Goal: Task Accomplishment & Management: Use online tool/utility

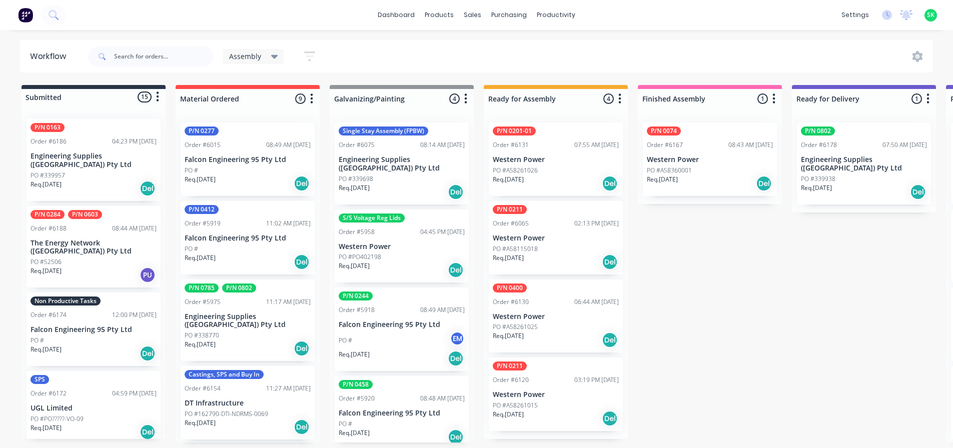
click at [75, 326] on p "Falcon Engineering 95 Pty Ltd" at bounding box center [94, 330] width 126 height 9
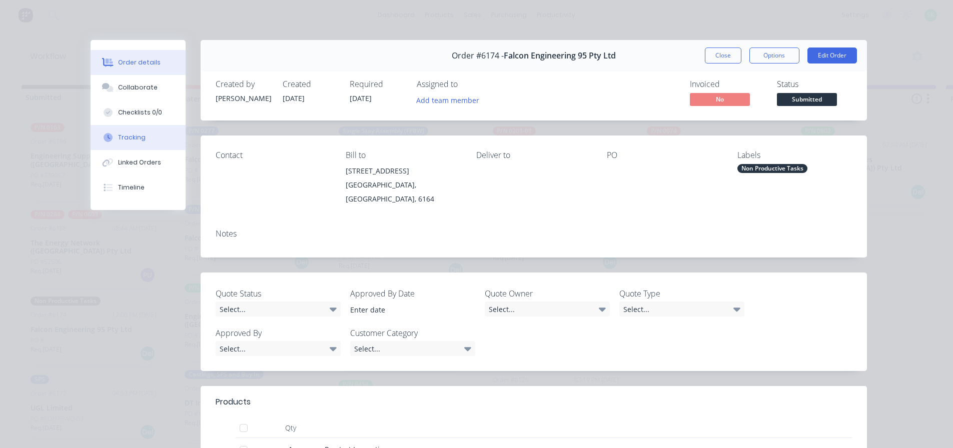
click at [127, 144] on button "Tracking" at bounding box center [138, 137] width 95 height 25
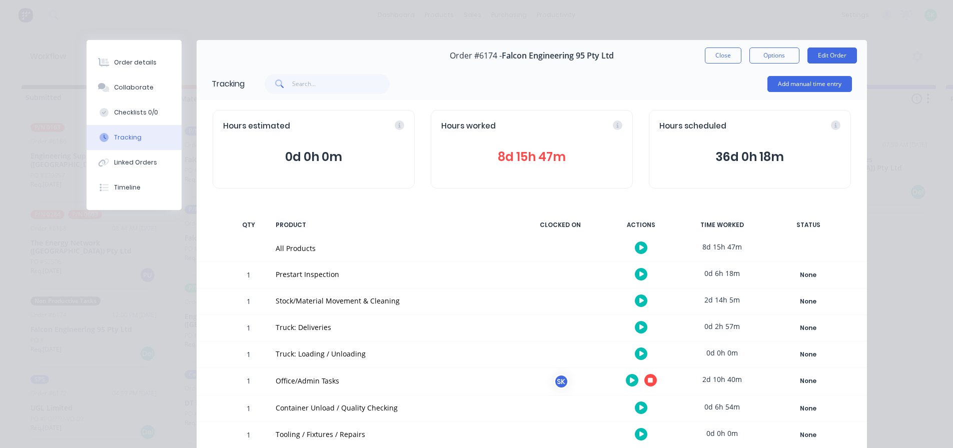
click at [640, 274] on icon at bounding box center [642, 274] width 5 height 7
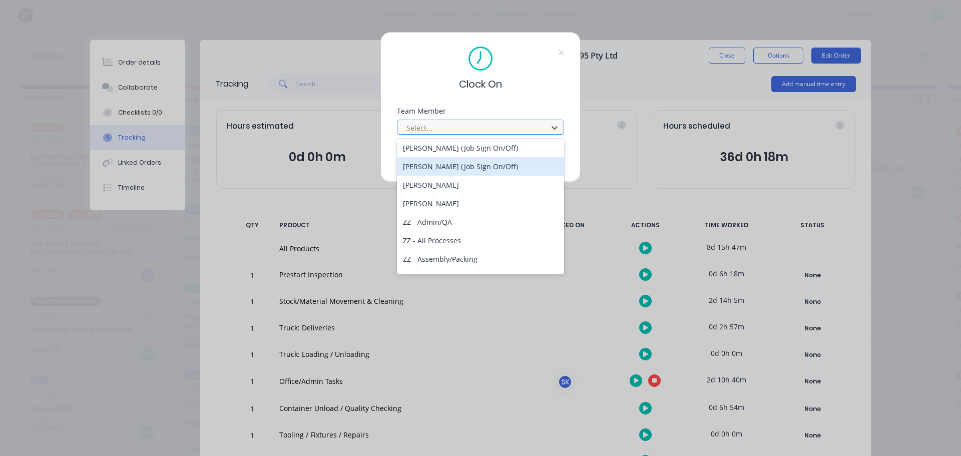
scroll to position [651, 0]
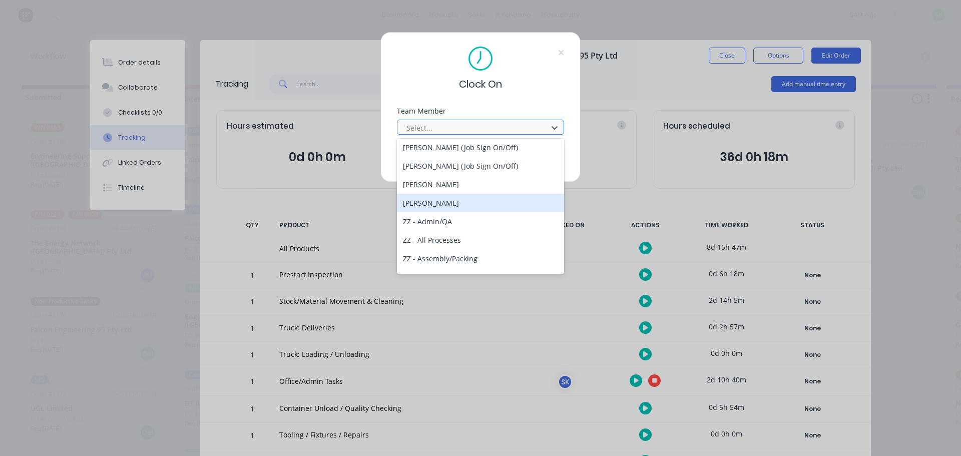
click at [430, 208] on div "[PERSON_NAME]" at bounding box center [480, 203] width 167 height 19
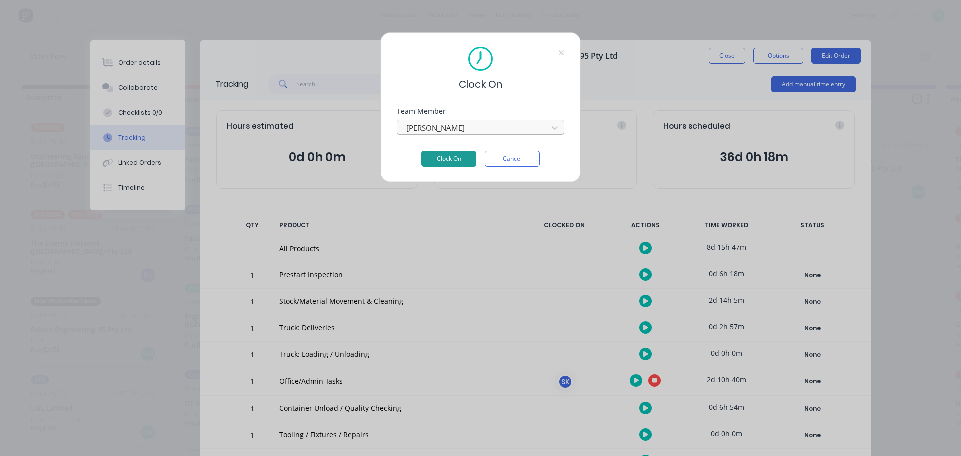
click at [446, 161] on button "Clock On" at bounding box center [448, 159] width 55 height 16
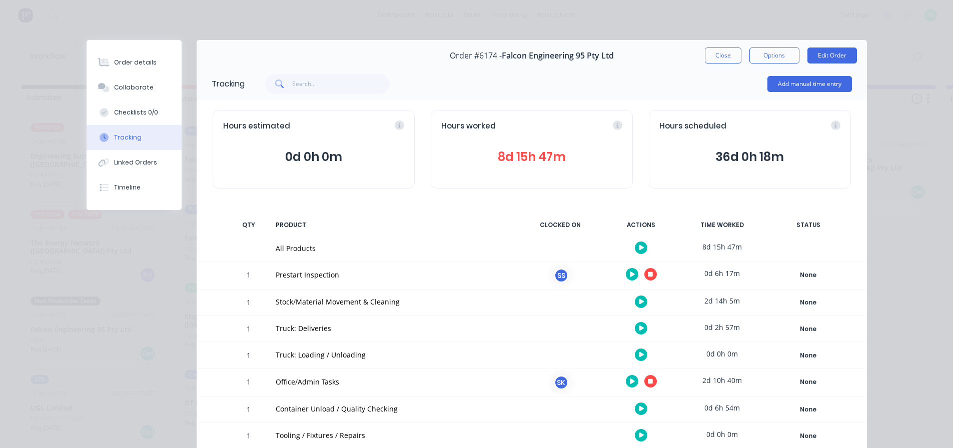
click at [630, 273] on icon at bounding box center [632, 274] width 5 height 7
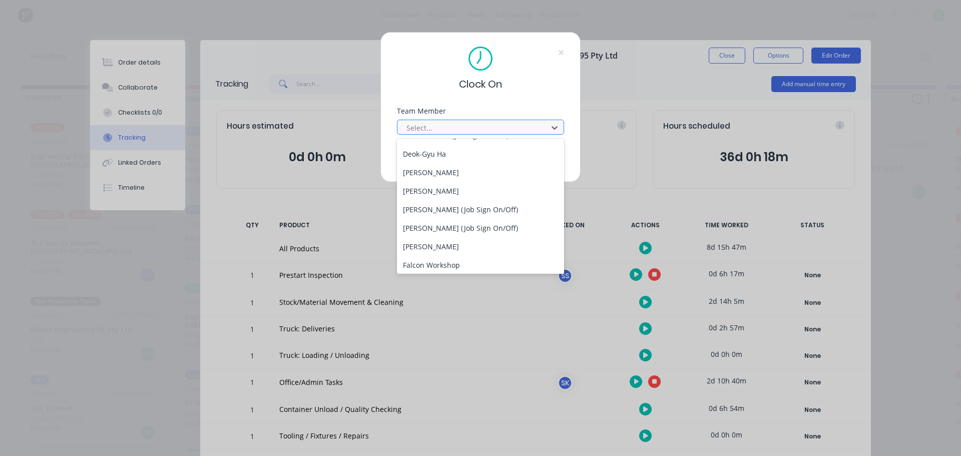
scroll to position [287, 0]
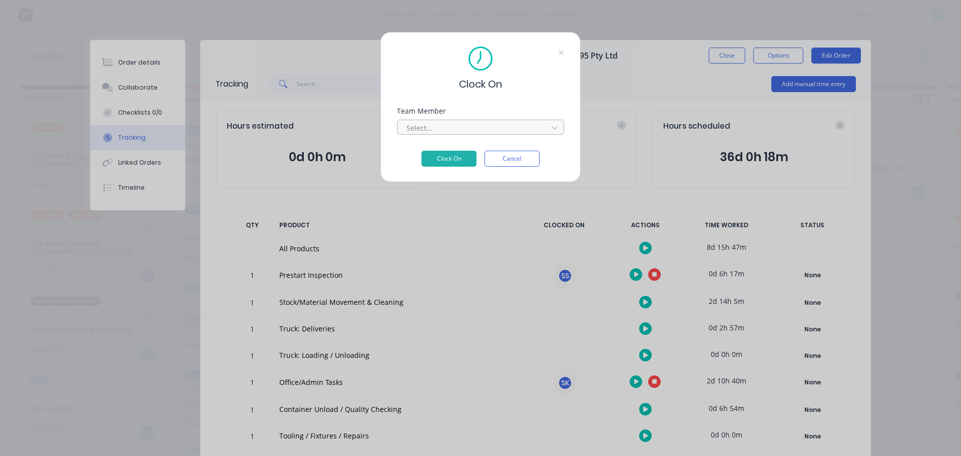
click at [143, 298] on div "Clock On Team Member Select... Clock On Cancel" at bounding box center [480, 228] width 961 height 456
click at [505, 163] on button "Cancel" at bounding box center [511, 159] width 55 height 16
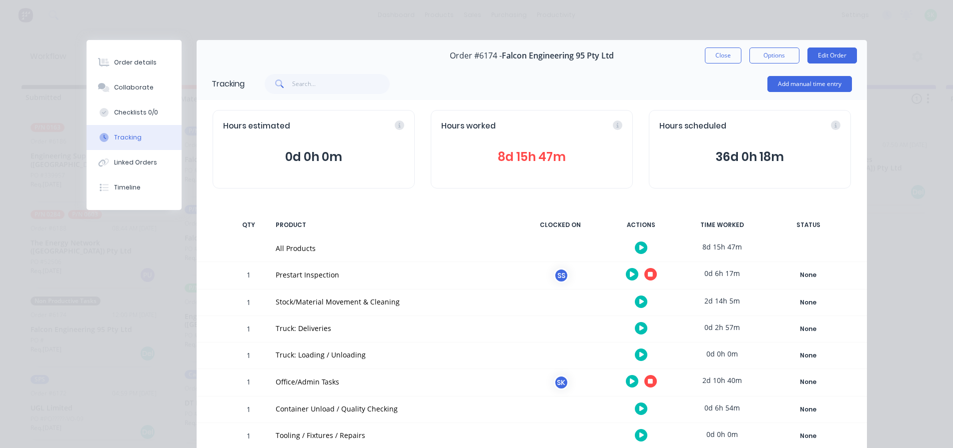
click at [648, 273] on icon at bounding box center [650, 274] width 5 height 5
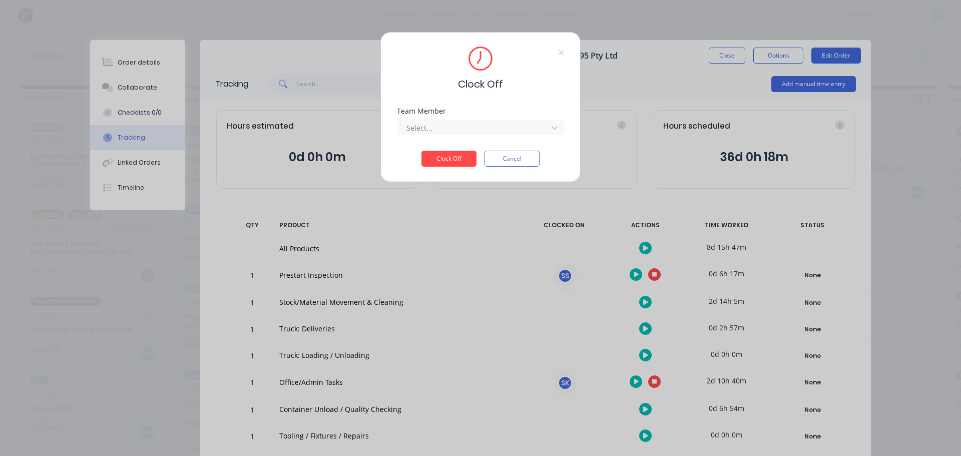
drag, startPoint x: 537, startPoint y: 122, endPoint x: 529, endPoint y: 114, distance: 11.7
click at [534, 119] on div "Select..." at bounding box center [480, 126] width 167 height 18
click at [434, 145] on div "[PERSON_NAME]" at bounding box center [480, 150] width 167 height 19
click at [445, 161] on button "Clock Off" at bounding box center [448, 159] width 55 height 16
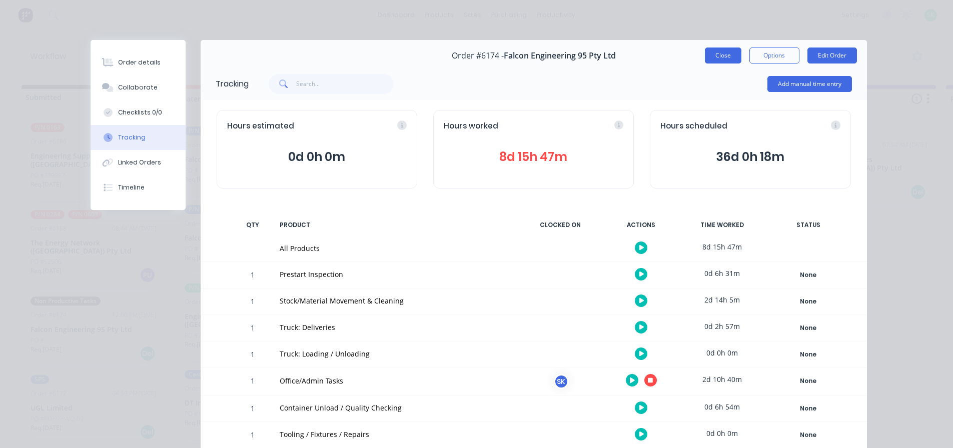
click at [718, 55] on button "Close" at bounding box center [723, 56] width 37 height 16
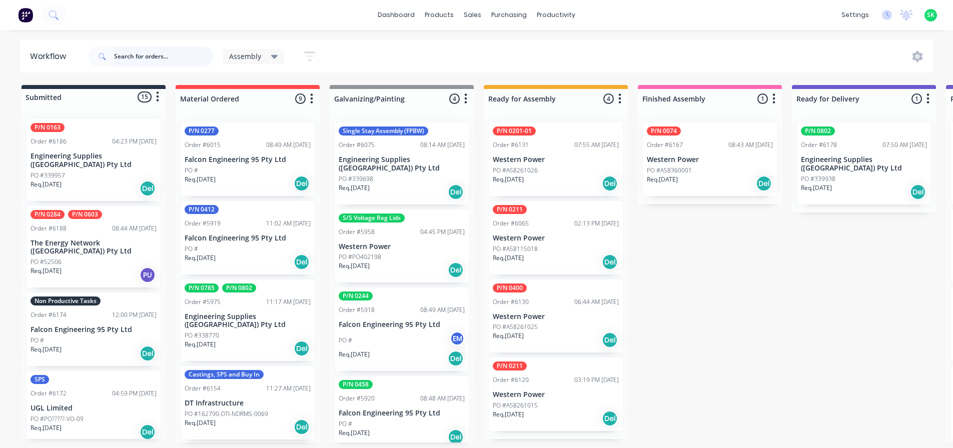
click at [152, 52] on input "text" at bounding box center [163, 57] width 99 height 20
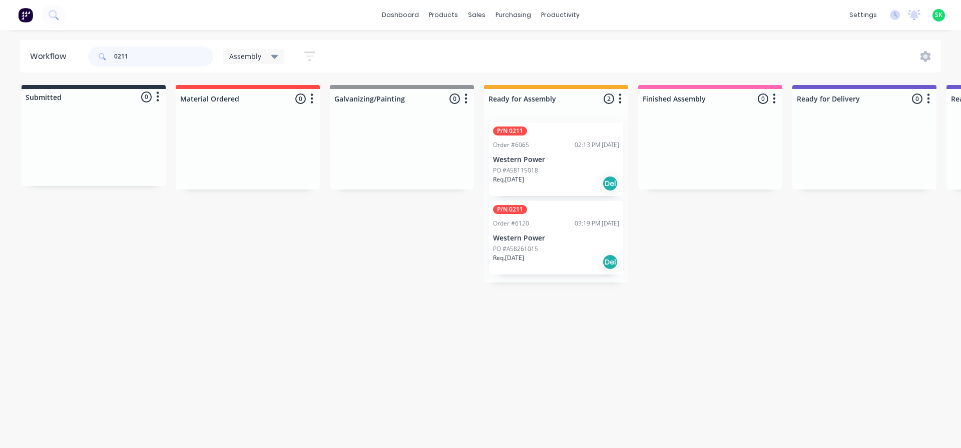
type input "0211"
click at [561, 167] on div "PO #A58115018" at bounding box center [556, 170] width 126 height 9
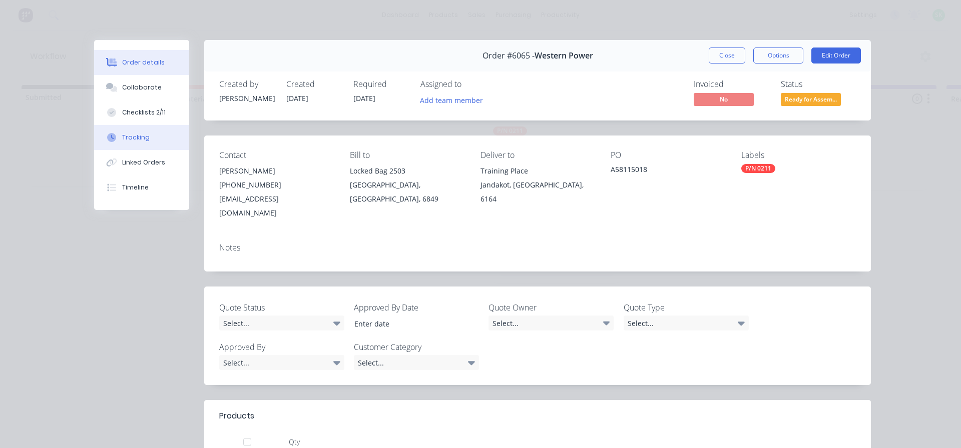
click at [128, 145] on button "Tracking" at bounding box center [141, 137] width 95 height 25
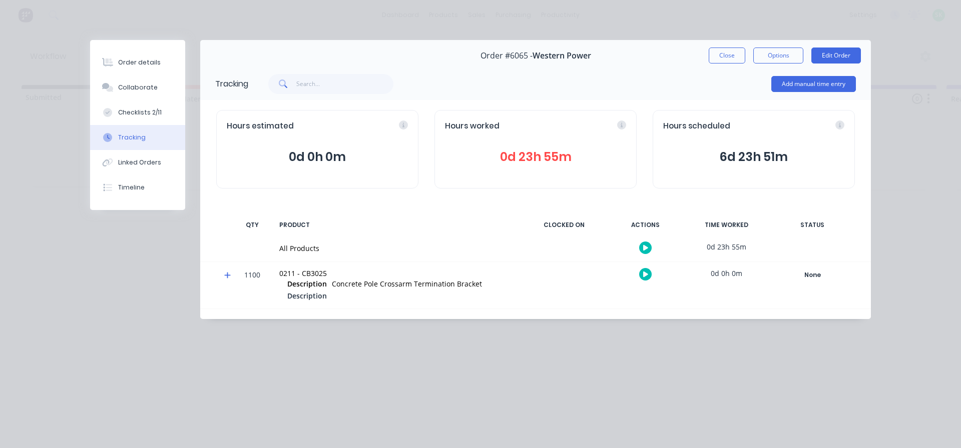
click at [646, 249] on icon at bounding box center [645, 248] width 5 height 6
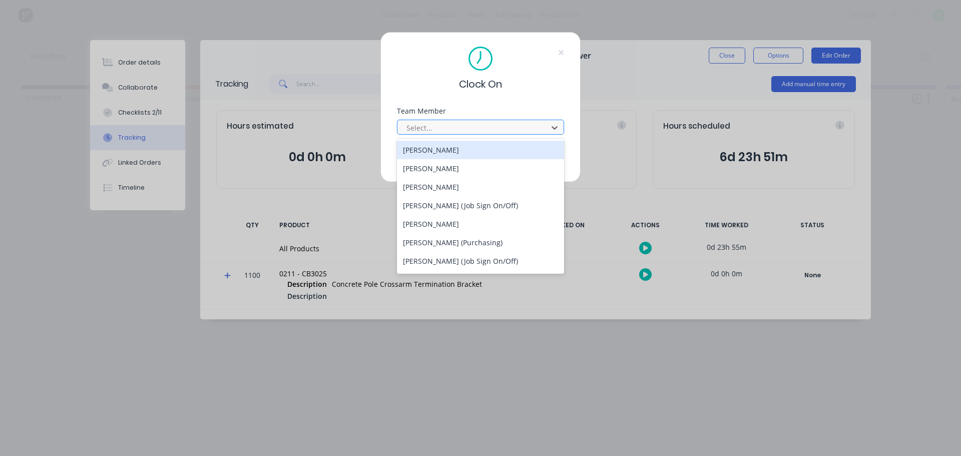
click at [484, 131] on div at bounding box center [473, 128] width 137 height 13
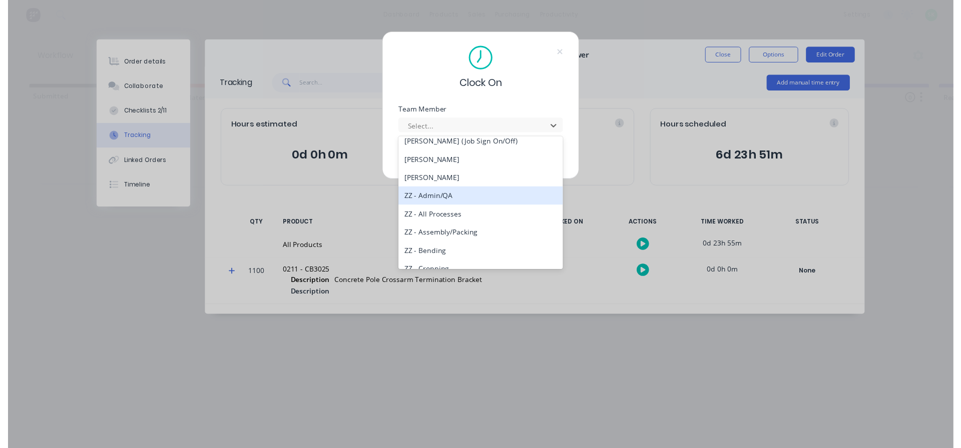
scroll to position [656, 0]
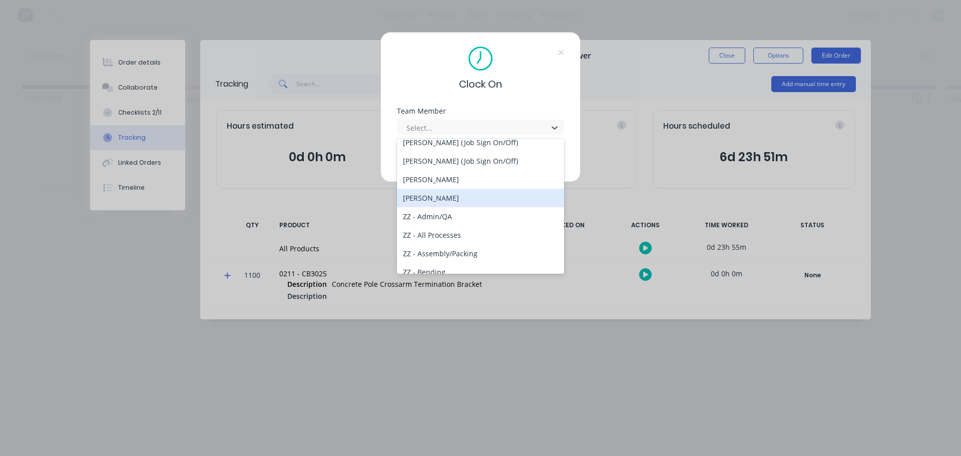
click at [440, 199] on div "[PERSON_NAME]" at bounding box center [480, 198] width 167 height 19
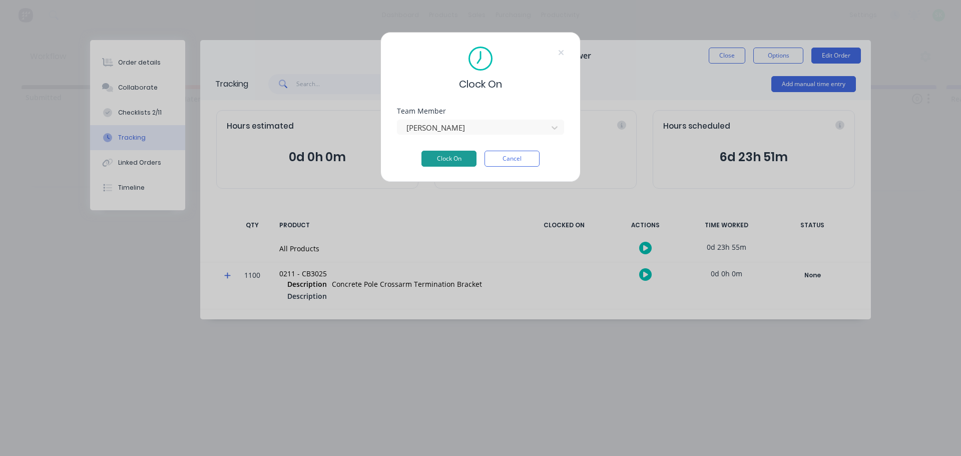
click at [430, 160] on button "Clock On" at bounding box center [448, 159] width 55 height 16
